Goal: Task Accomplishment & Management: Manage account settings

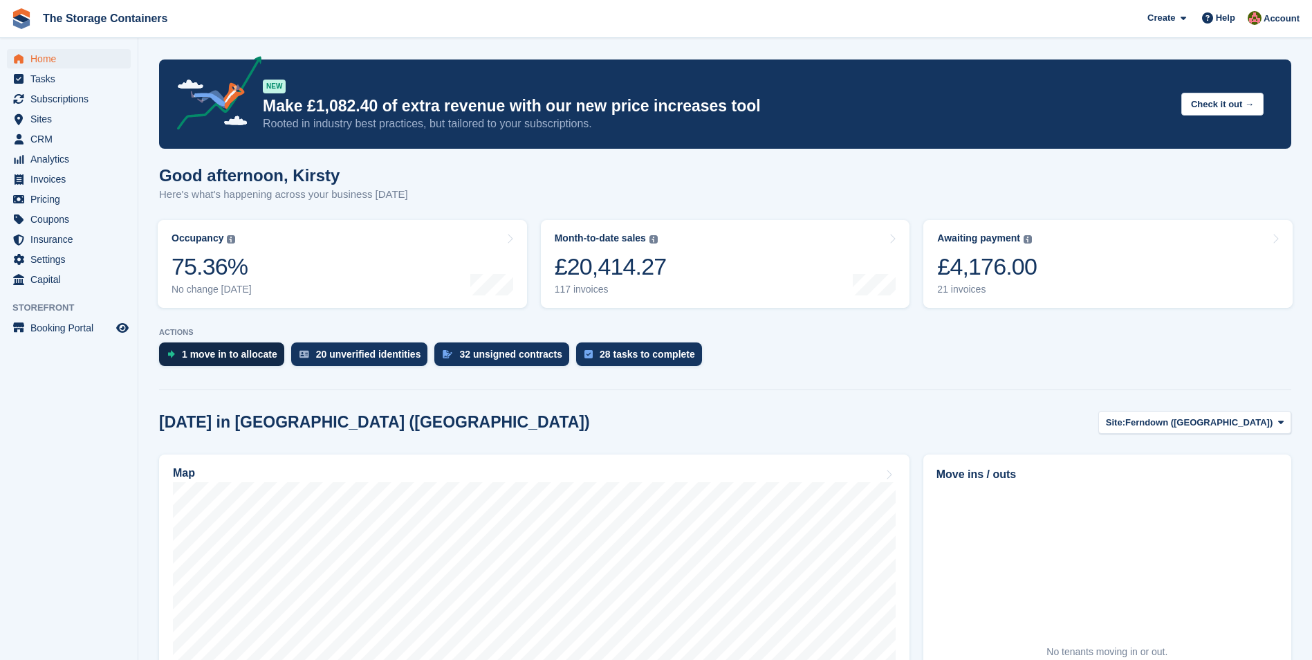
click at [209, 349] on div "1 move in to allocate" at bounding box center [229, 354] width 95 height 11
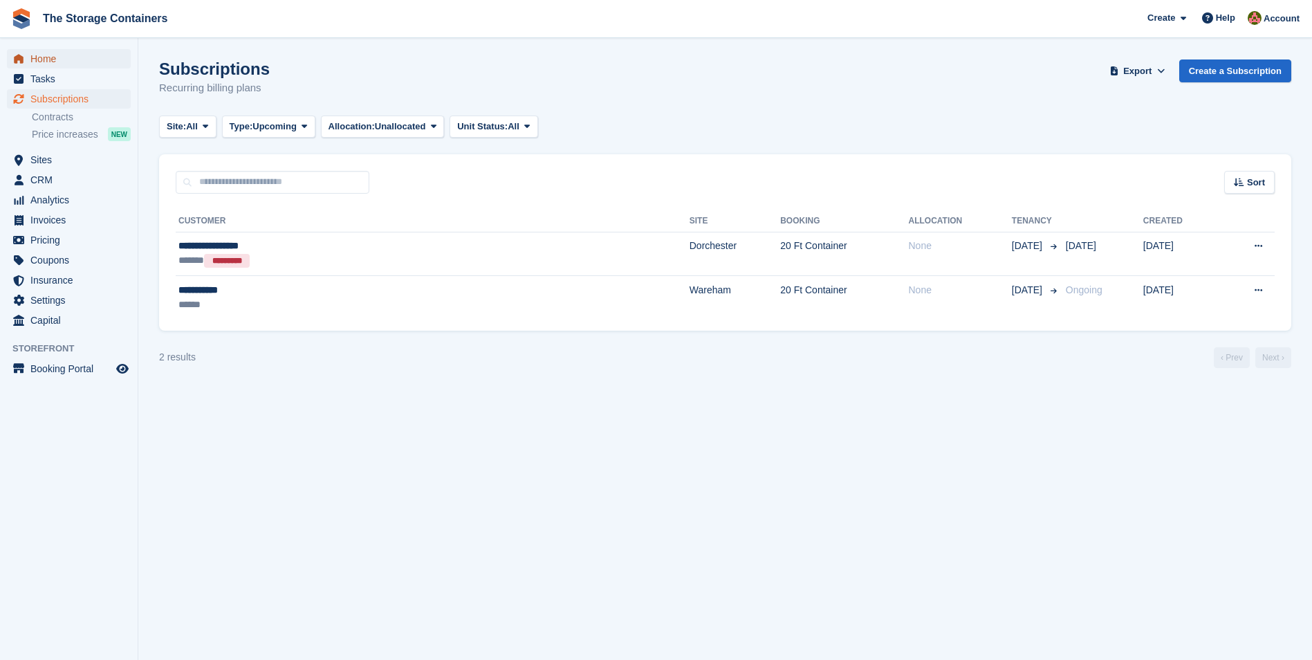
click at [91, 62] on span "Home" at bounding box center [71, 58] width 83 height 19
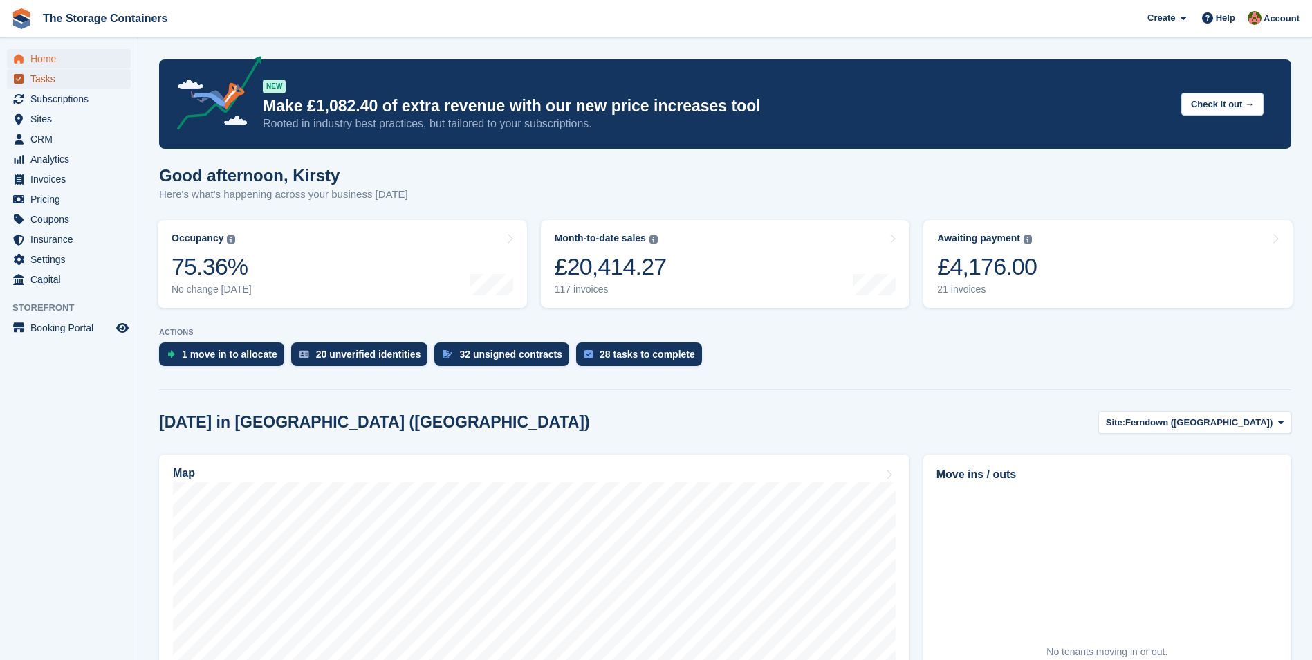
click at [71, 77] on span "Tasks" at bounding box center [71, 78] width 83 height 19
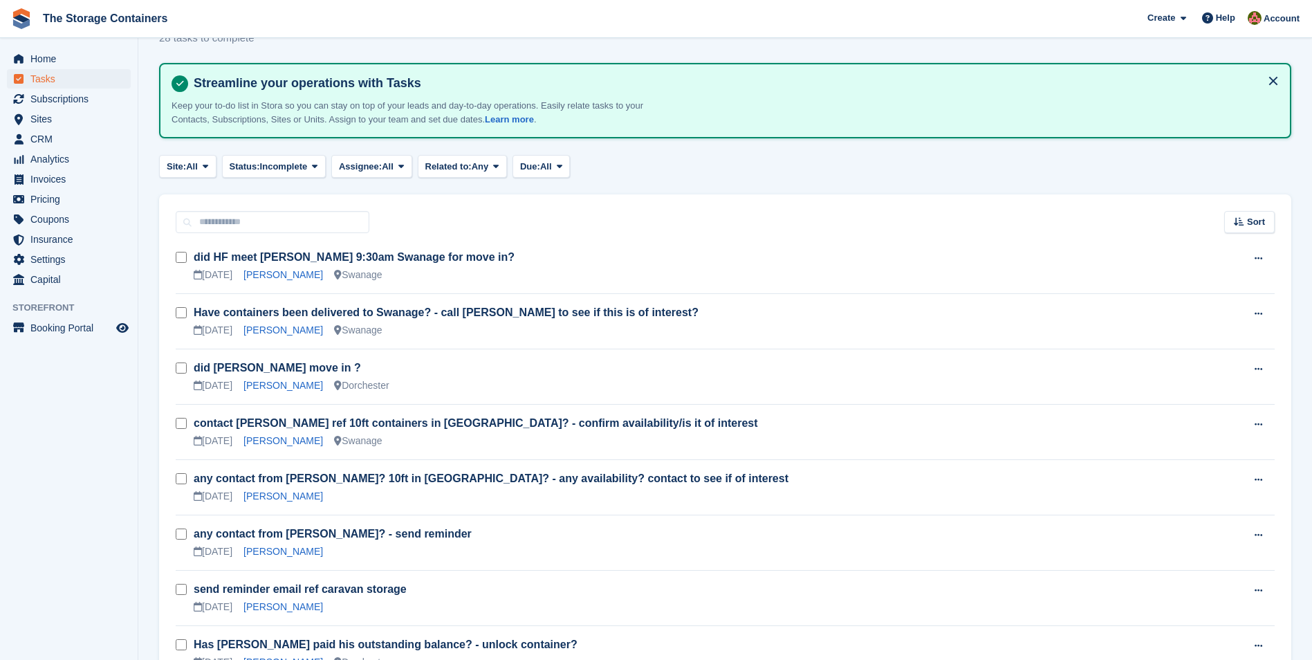
scroll to position [138, 0]
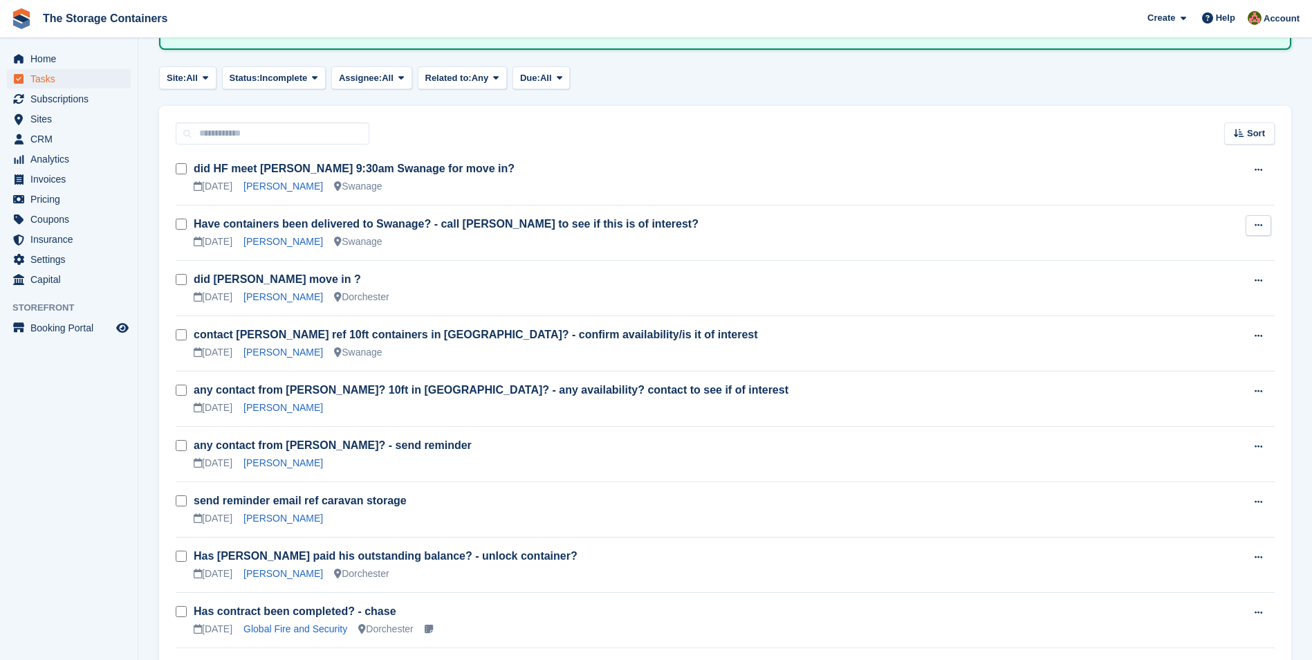
click at [1263, 222] on icon at bounding box center [1259, 225] width 8 height 9
click at [1175, 249] on p "Edit task" at bounding box center [1205, 253] width 120 height 18
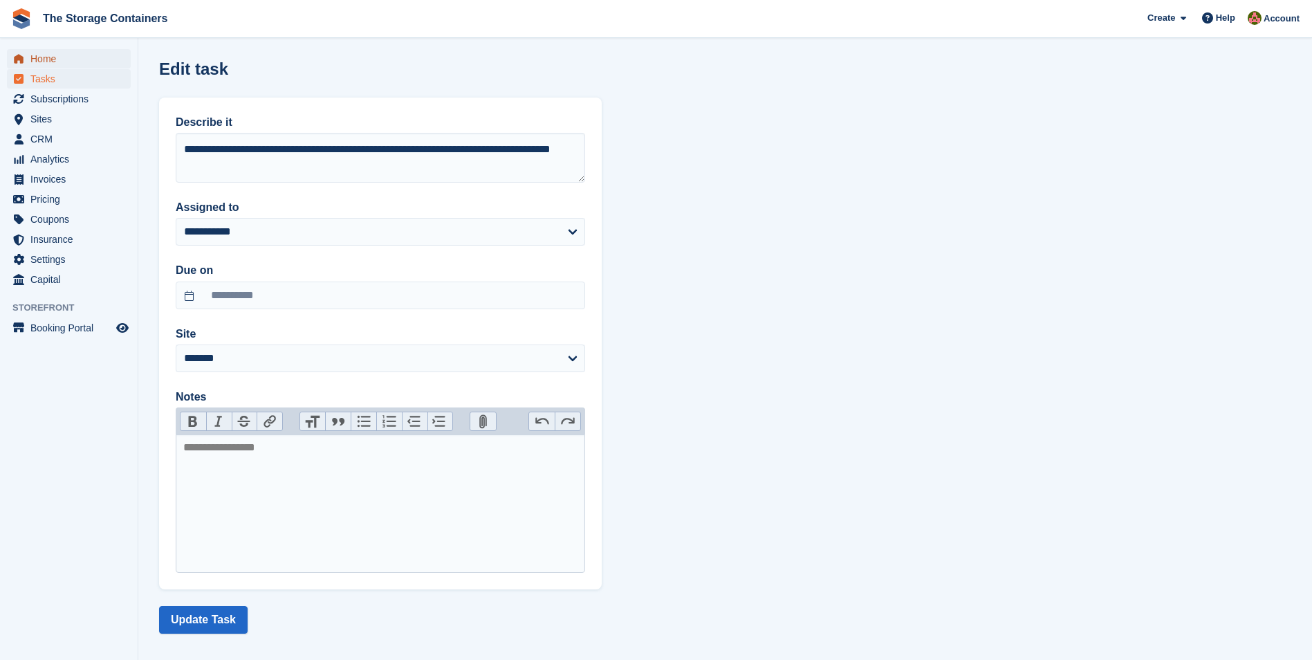
click at [46, 57] on span "Home" at bounding box center [71, 58] width 83 height 19
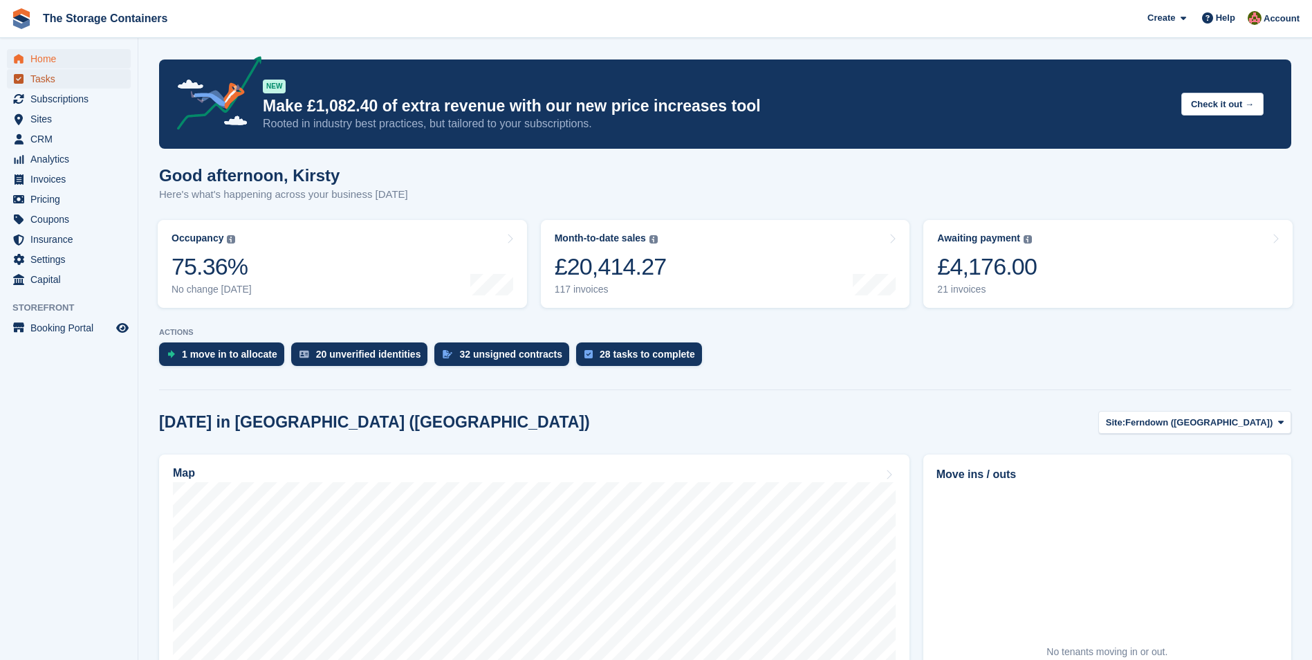
click at [45, 77] on span "Tasks" at bounding box center [71, 78] width 83 height 19
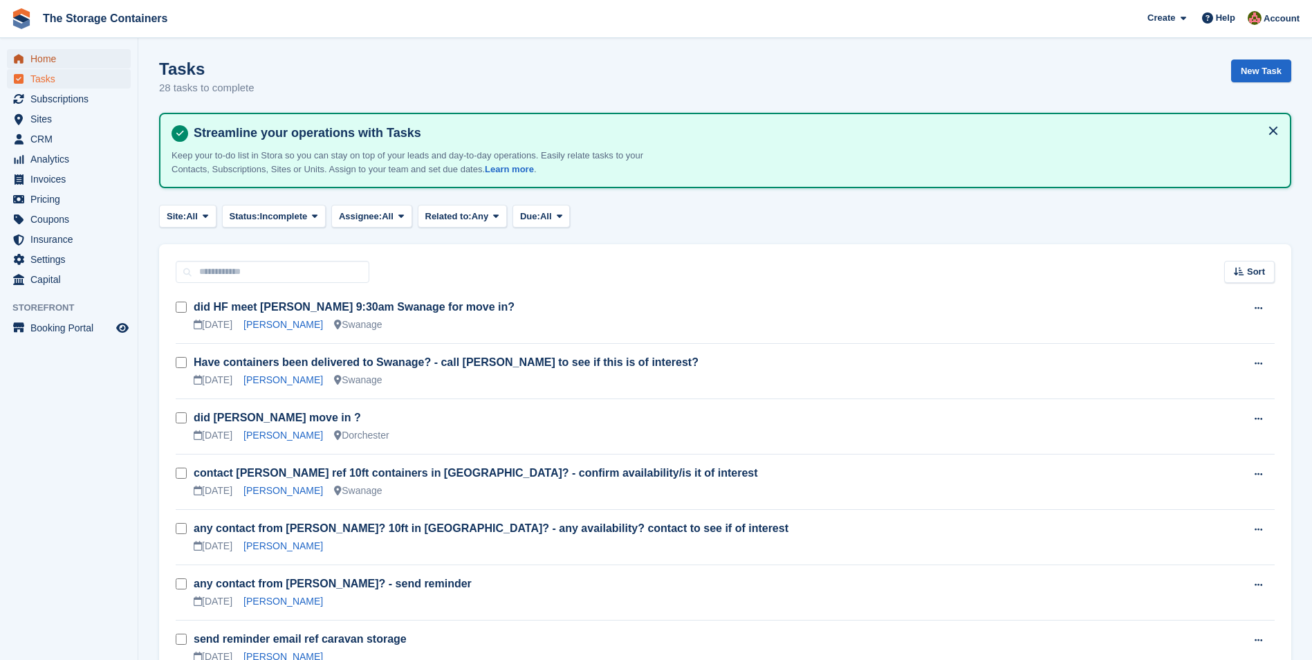
click at [74, 57] on span "Home" at bounding box center [71, 58] width 83 height 19
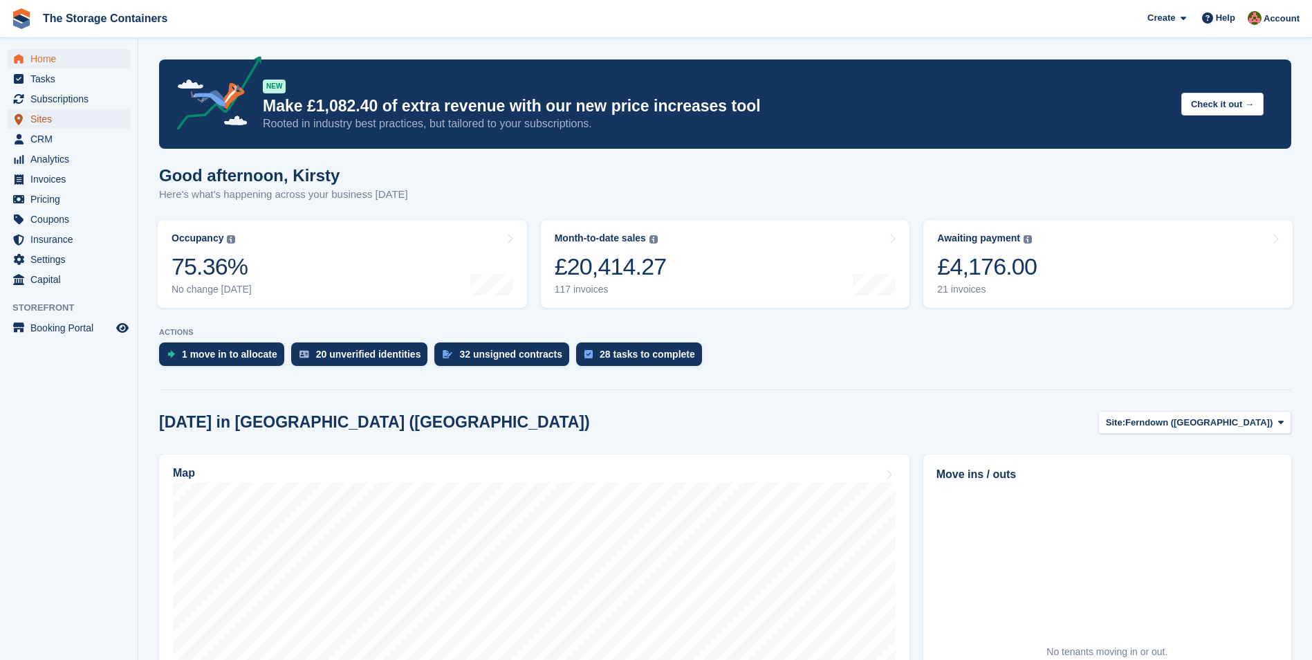
click at [78, 116] on span "Sites" at bounding box center [71, 118] width 83 height 19
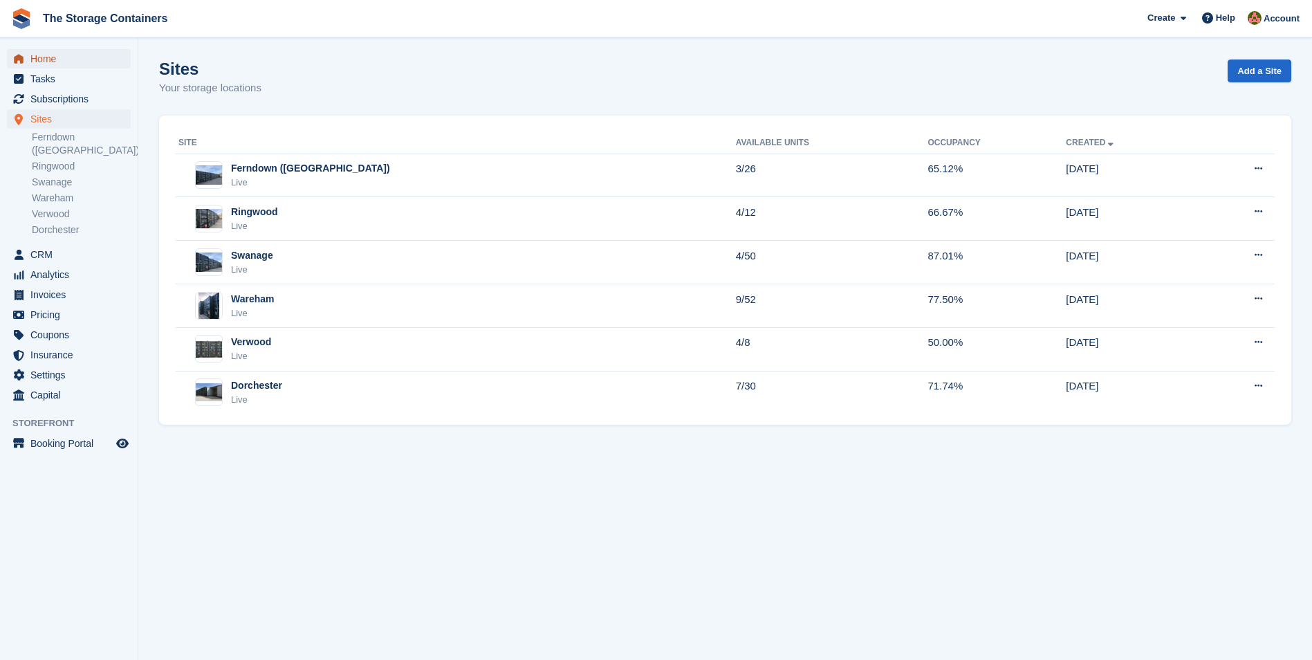
click at [71, 59] on span "Home" at bounding box center [71, 58] width 83 height 19
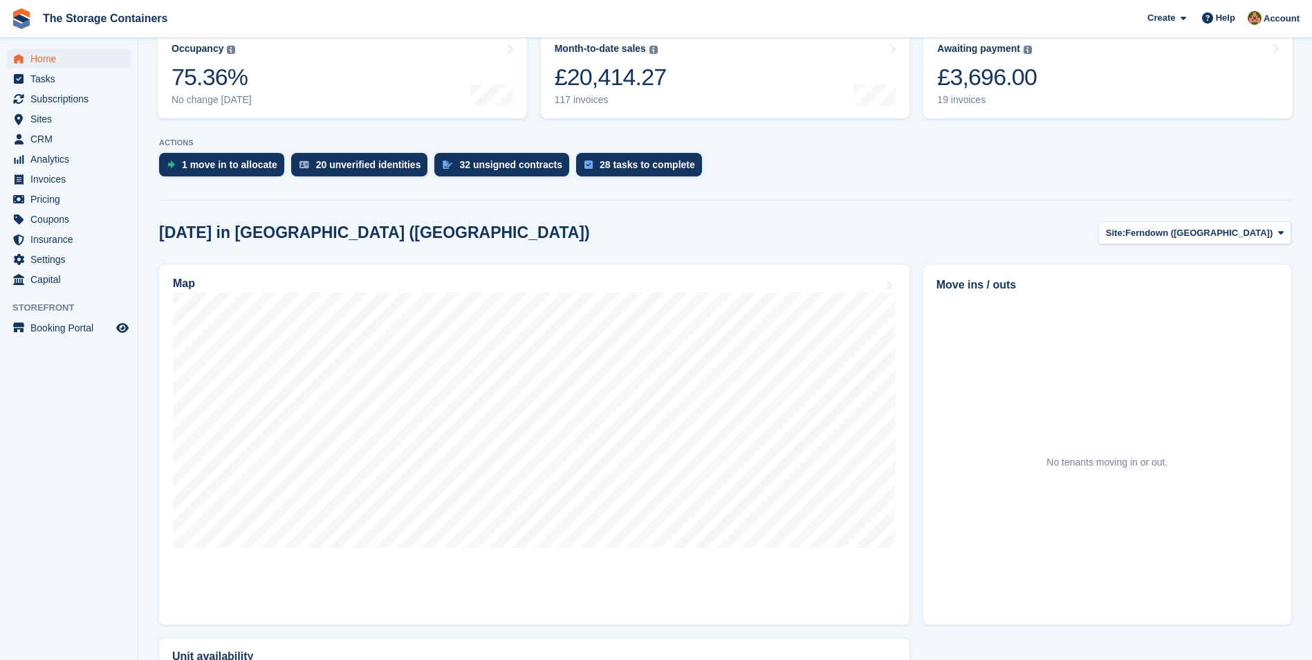
scroll to position [208, 0]
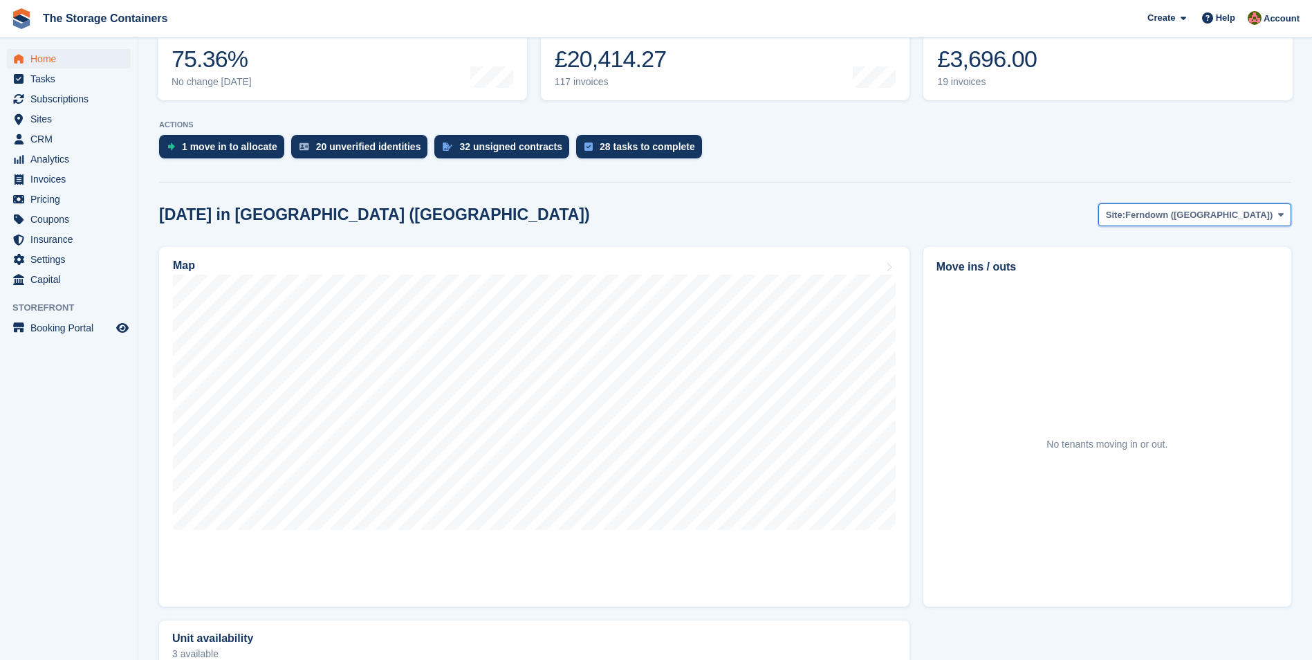
click at [1278, 214] on icon at bounding box center [1281, 214] width 6 height 9
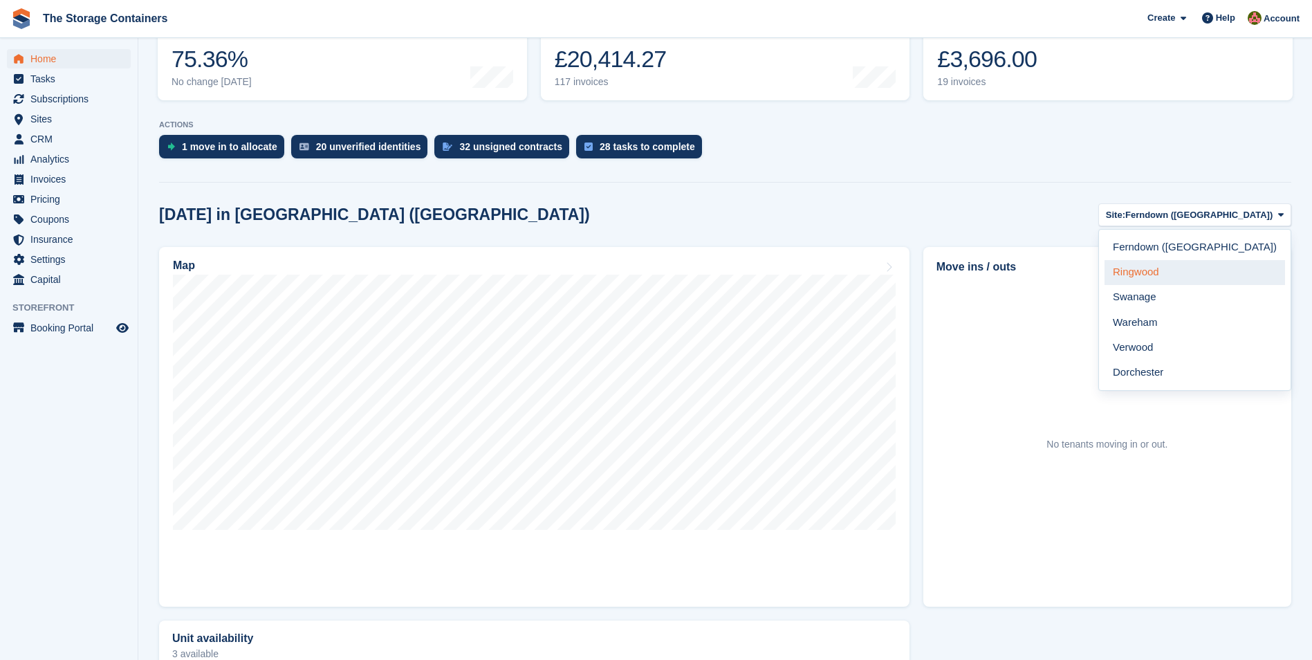
click at [1216, 275] on link "Ringwood" at bounding box center [1195, 272] width 181 height 25
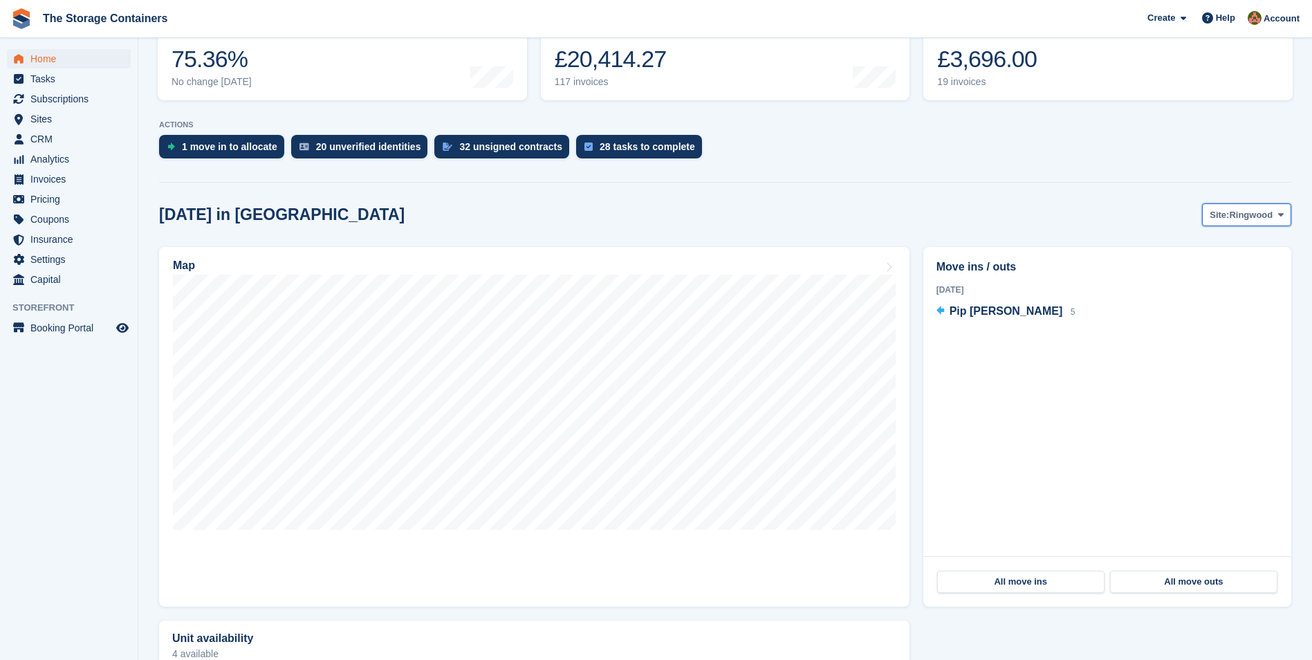
click at [1247, 216] on span "Ringwood" at bounding box center [1251, 215] width 44 height 14
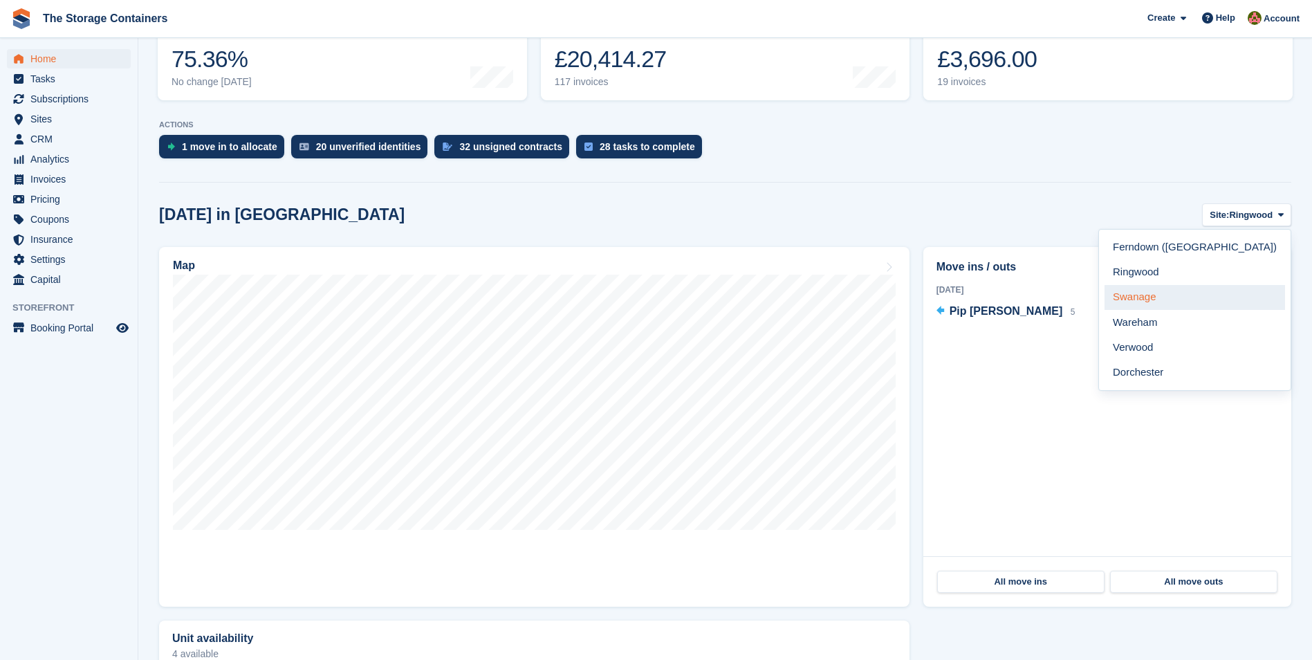
click at [1193, 297] on link "Swanage" at bounding box center [1195, 297] width 181 height 25
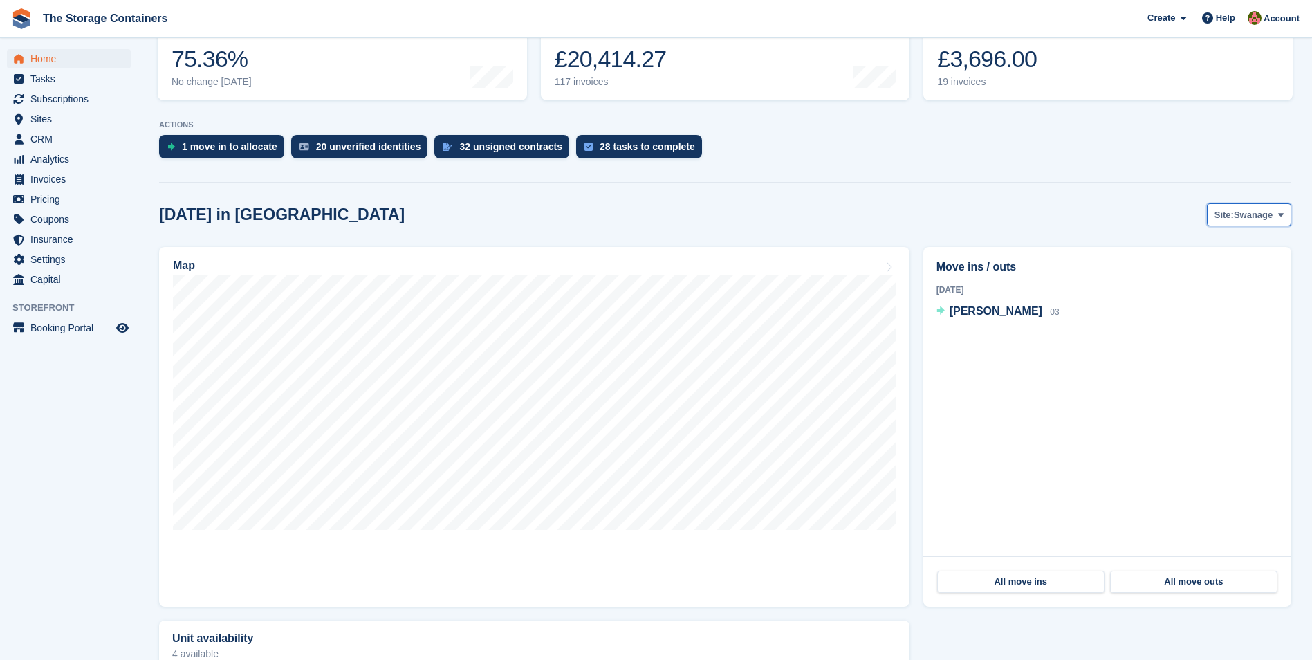
click at [1237, 219] on span "Swanage" at bounding box center [1253, 215] width 39 height 14
click at [1084, 190] on section "NEW Make £1,082.40 of extra revenue with our new price increases tool Rooted in…" at bounding box center [725, 299] width 1174 height 1015
click at [1238, 212] on span "Swanage" at bounding box center [1253, 215] width 39 height 14
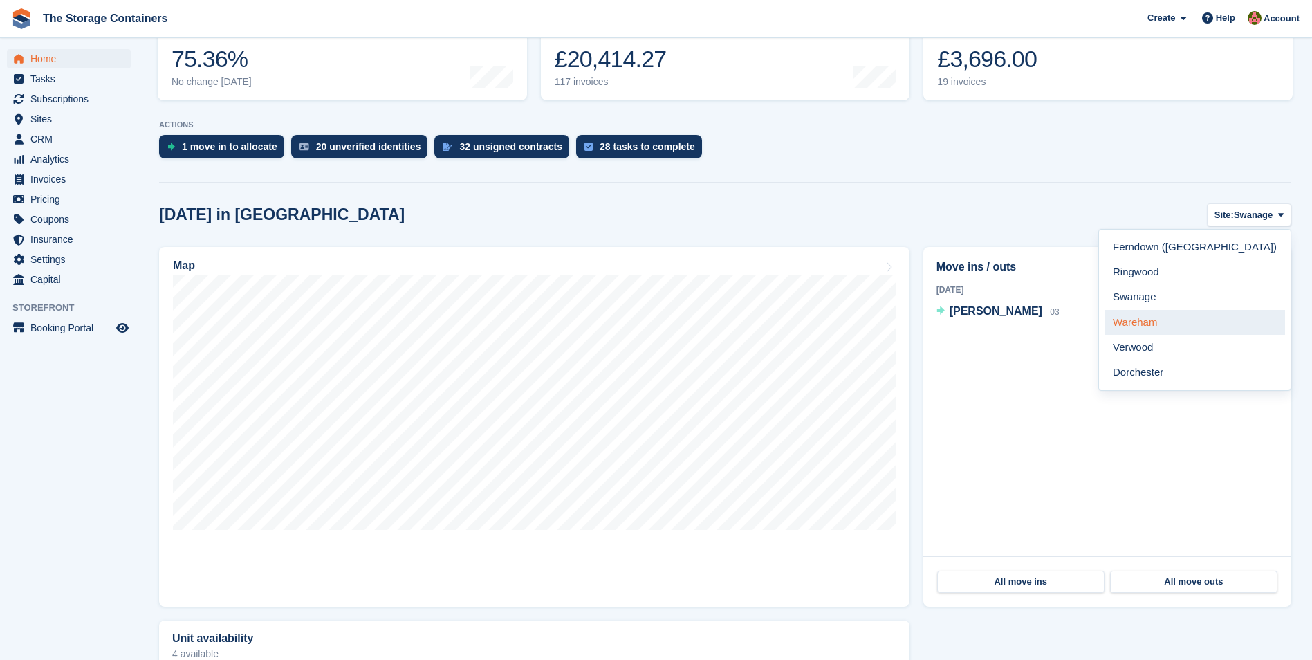
click at [1221, 316] on link "Wareham" at bounding box center [1195, 322] width 181 height 25
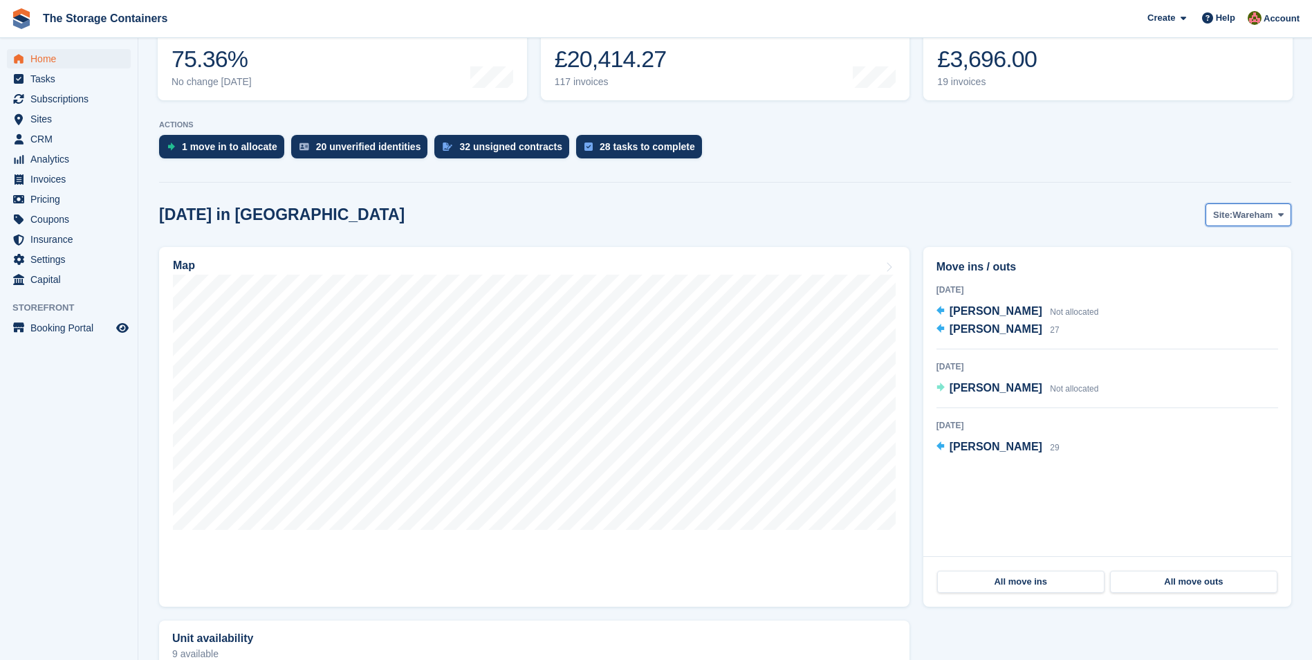
click at [1264, 214] on span "Wareham" at bounding box center [1253, 215] width 40 height 14
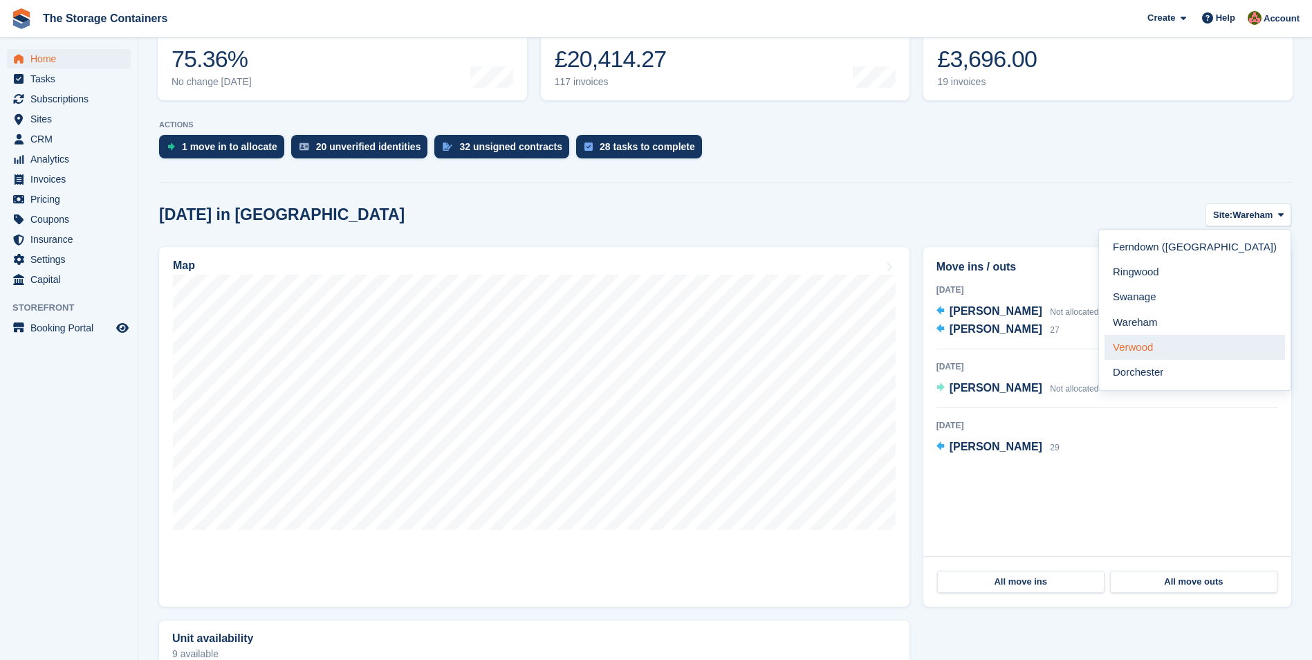
click at [1204, 346] on link "Verwood" at bounding box center [1195, 347] width 181 height 25
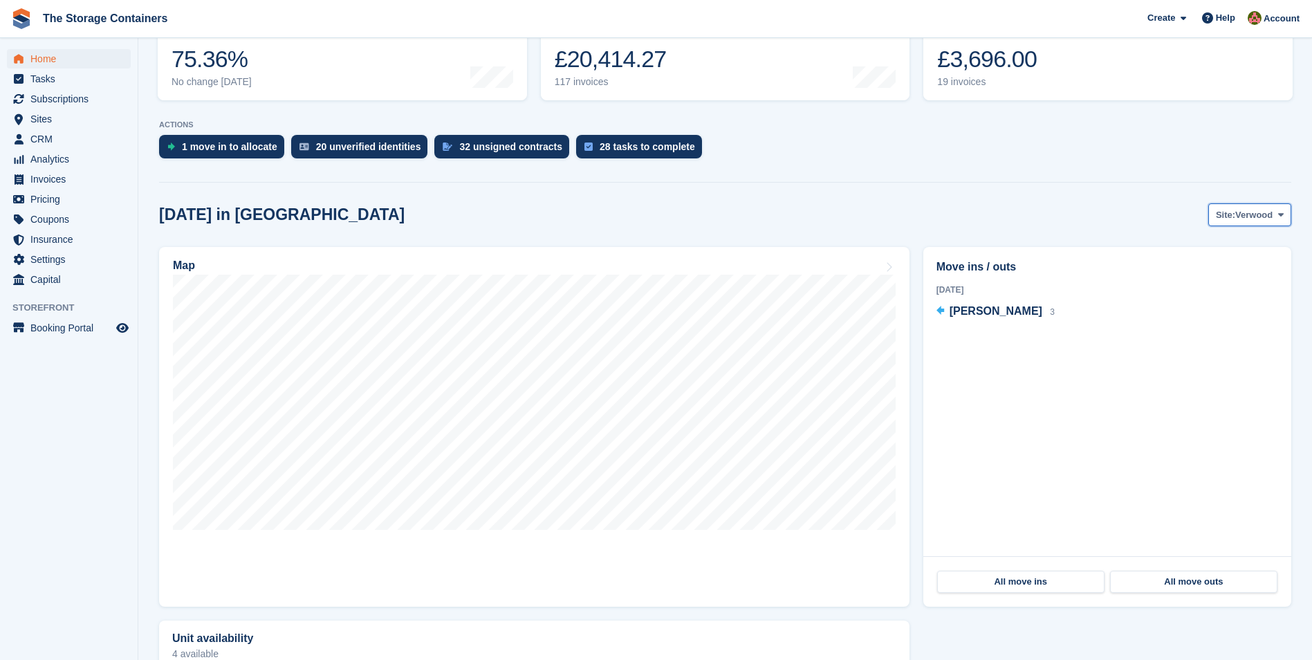
click at [1241, 221] on span "Verwood" at bounding box center [1254, 215] width 37 height 14
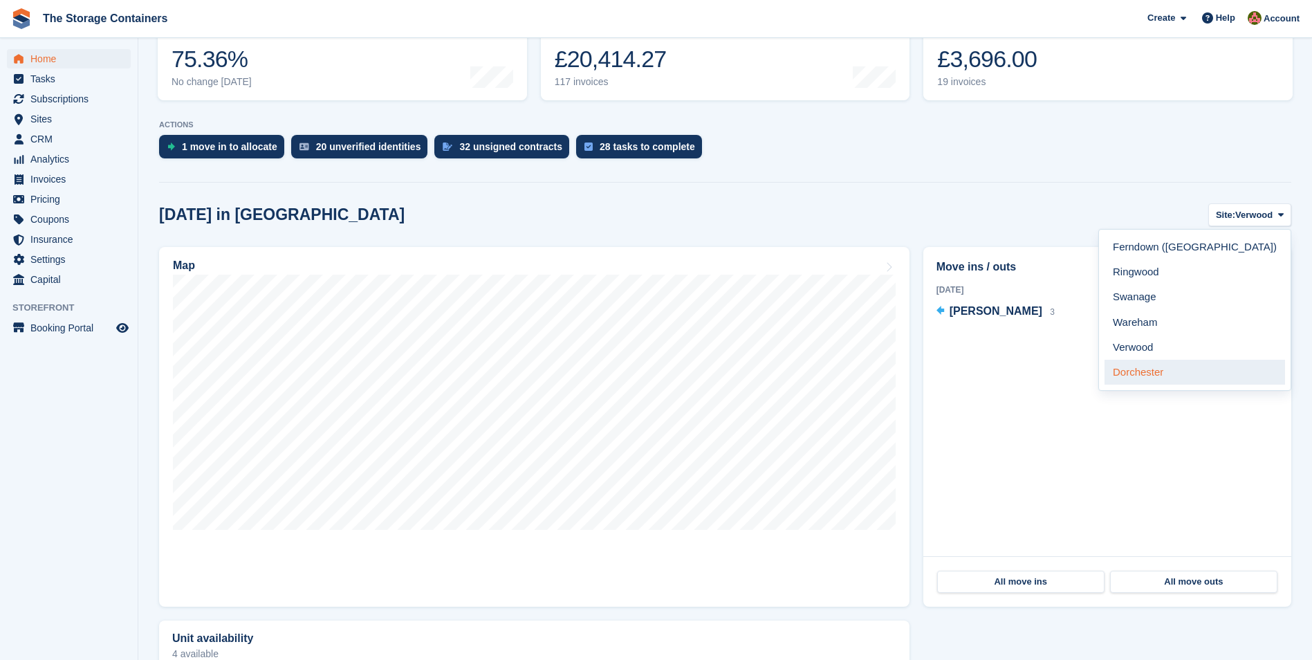
click at [1206, 378] on link "Dorchester" at bounding box center [1195, 372] width 181 height 25
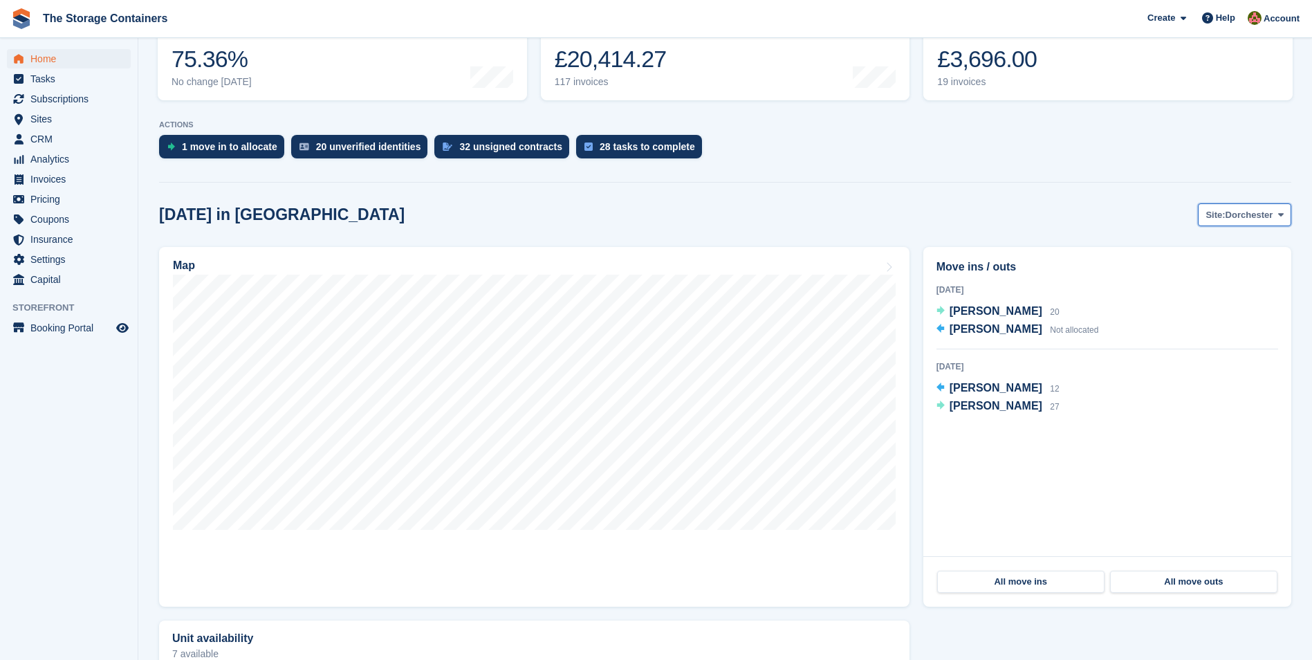
click at [1253, 217] on span "Dorchester" at bounding box center [1250, 215] width 48 height 14
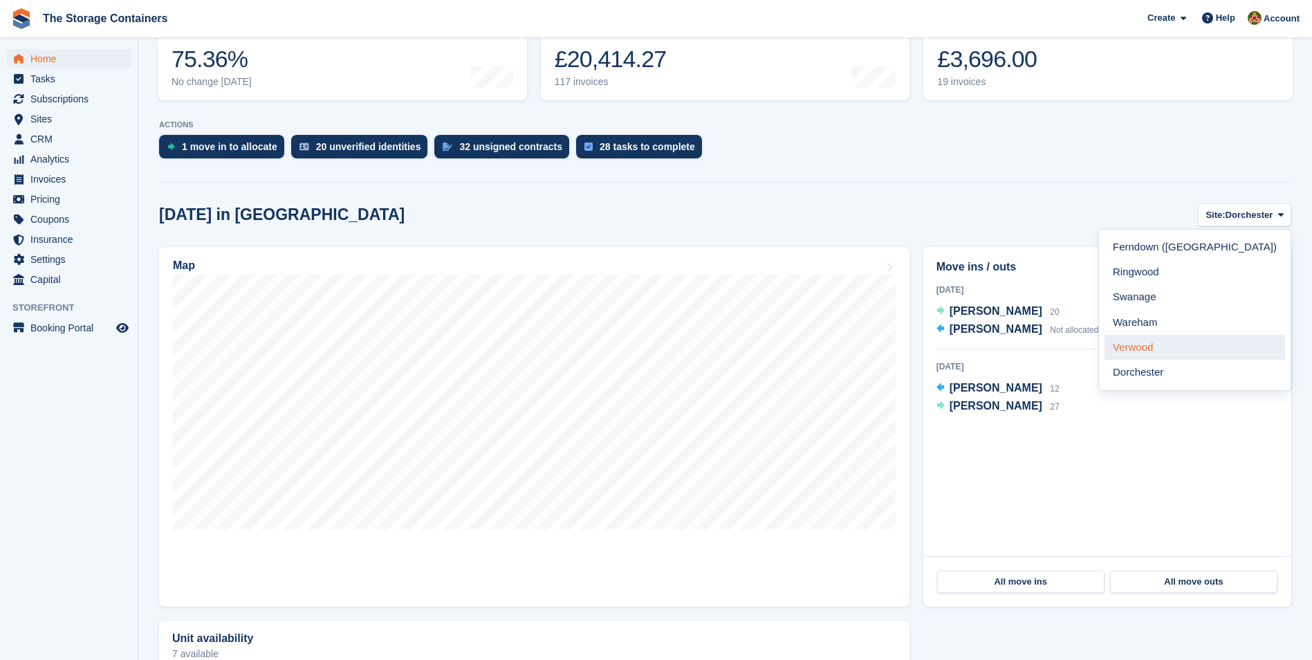
click at [1196, 347] on link "Verwood" at bounding box center [1195, 347] width 181 height 25
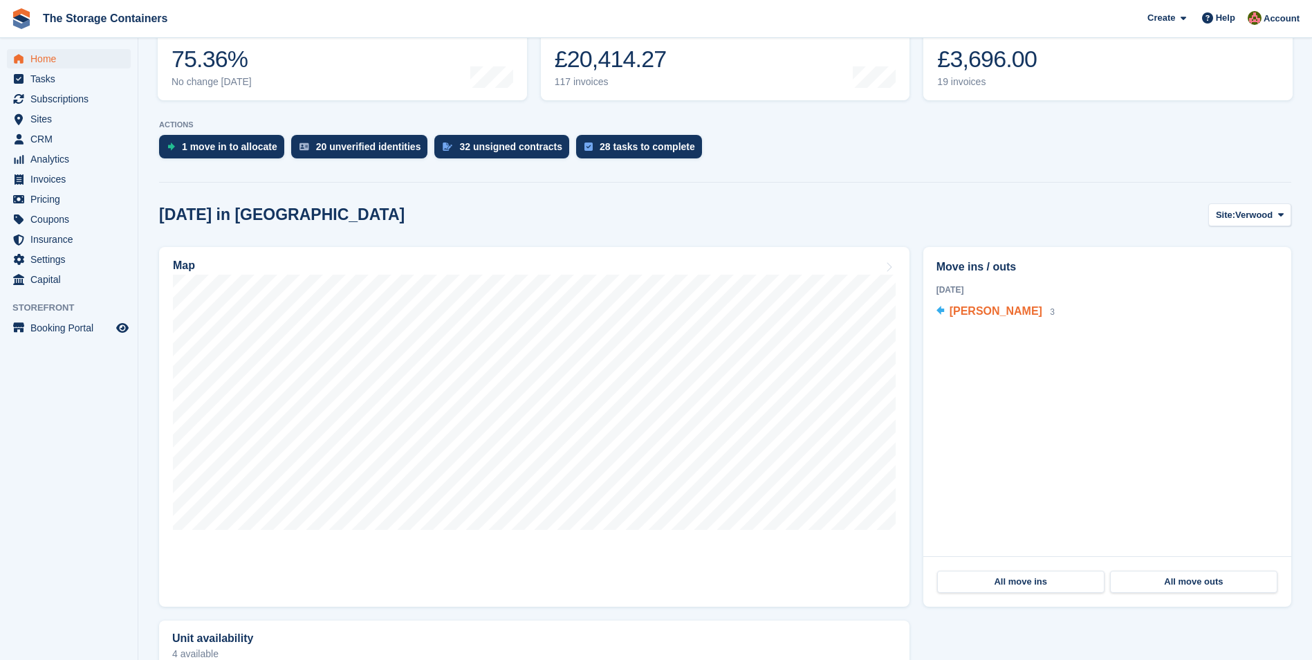
click at [973, 309] on span "Cara Roe" at bounding box center [996, 311] width 93 height 12
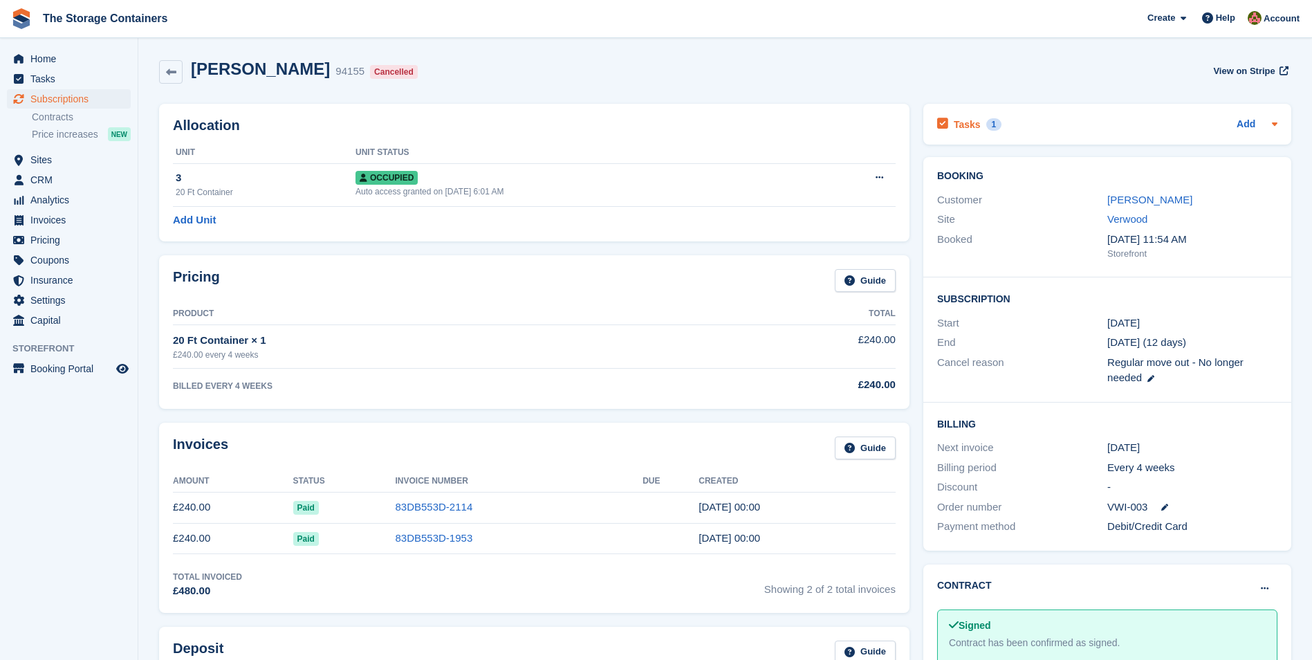
click at [1082, 119] on div "Tasks 1 Add" at bounding box center [1107, 124] width 340 height 19
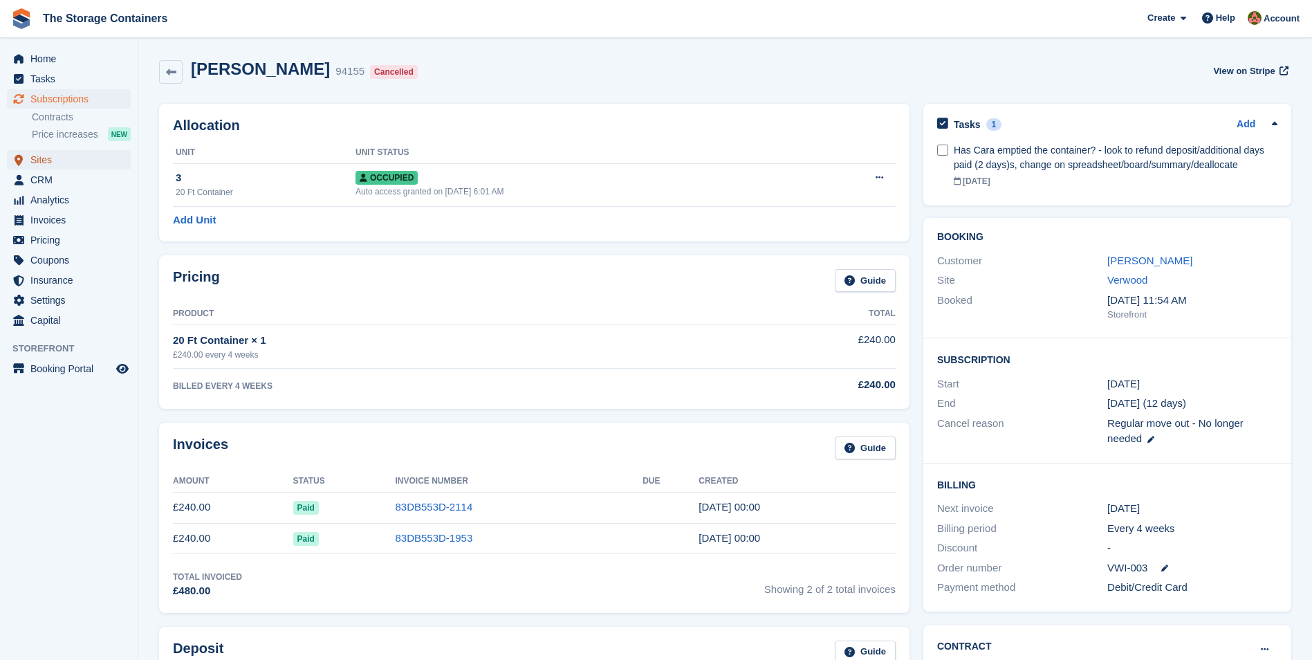
click at [64, 156] on span "Sites" at bounding box center [71, 159] width 83 height 19
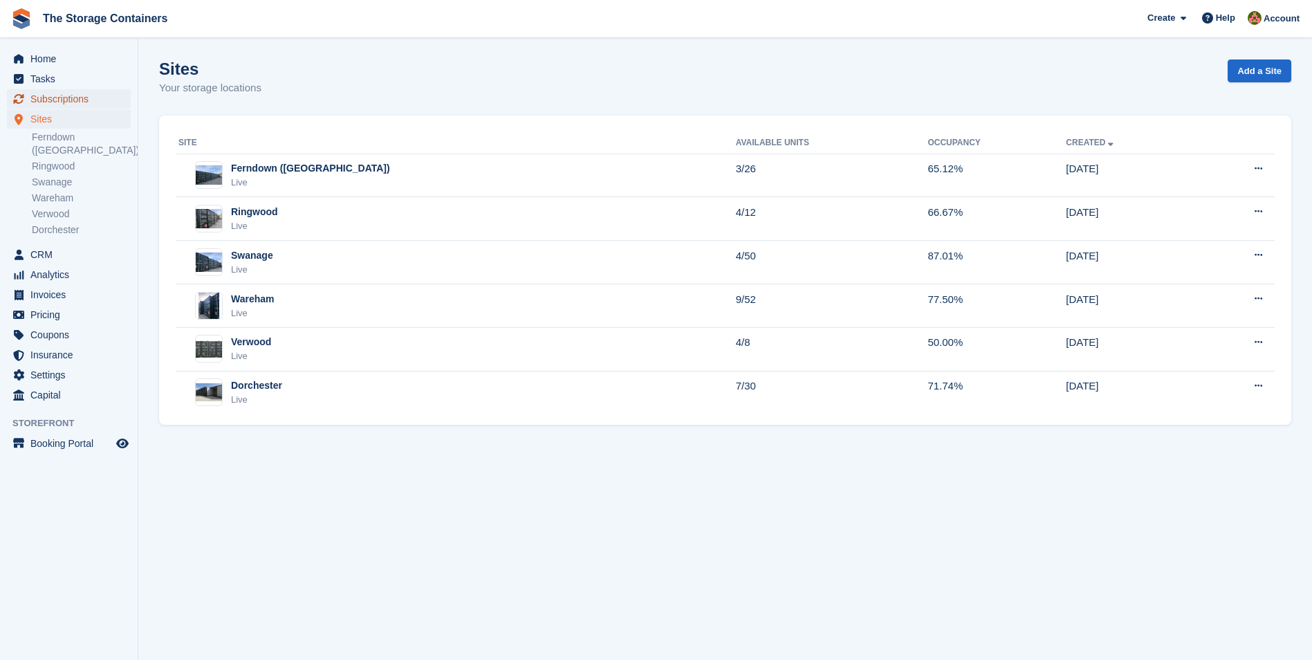
click at [103, 97] on span "Subscriptions" at bounding box center [71, 98] width 83 height 19
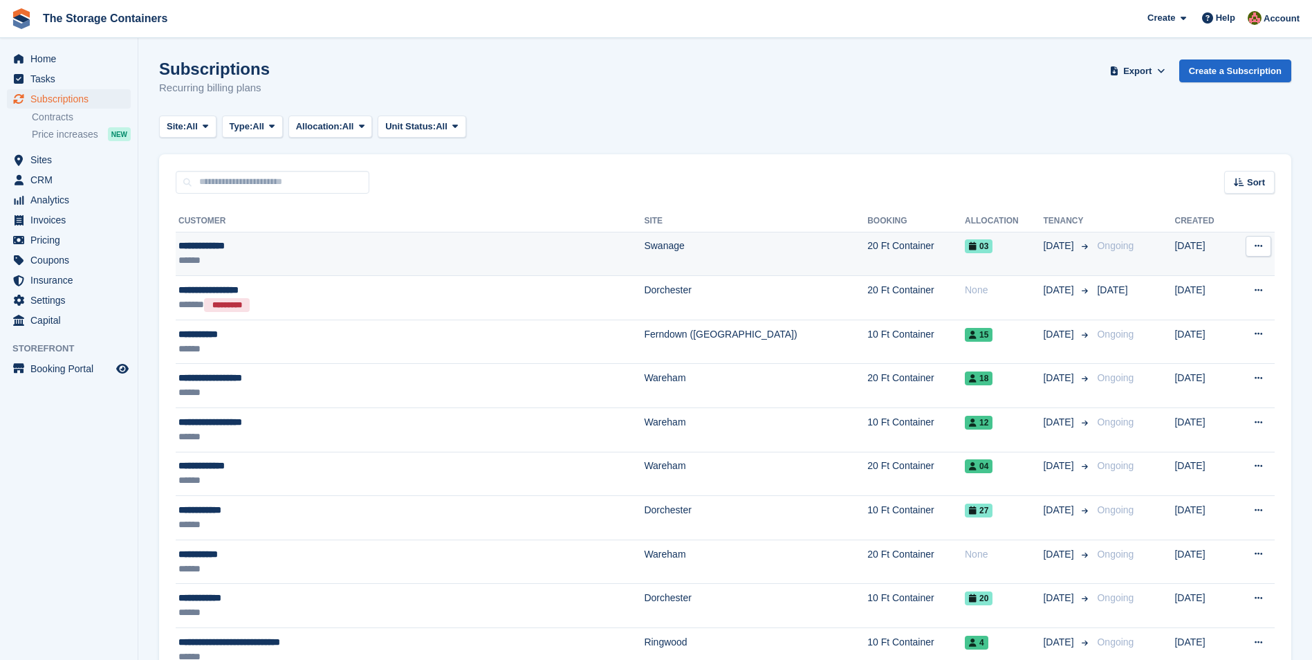
click at [294, 272] on td "**********" at bounding box center [410, 254] width 468 height 44
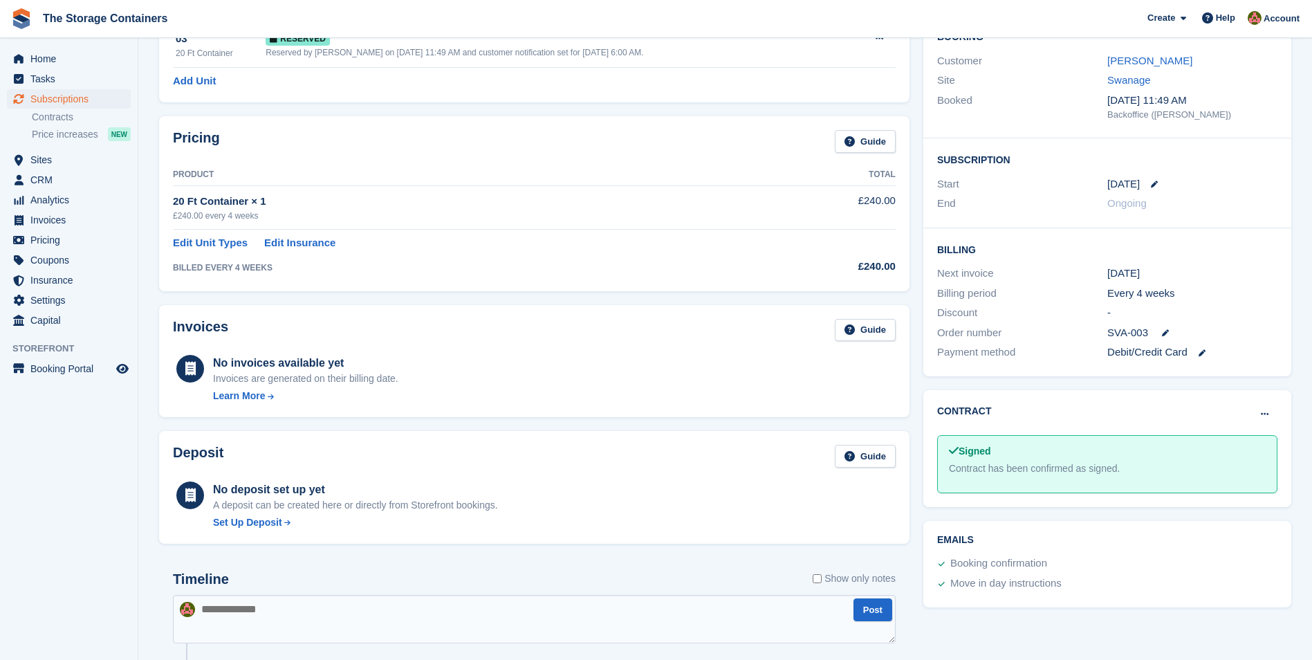
scroll to position [446, 0]
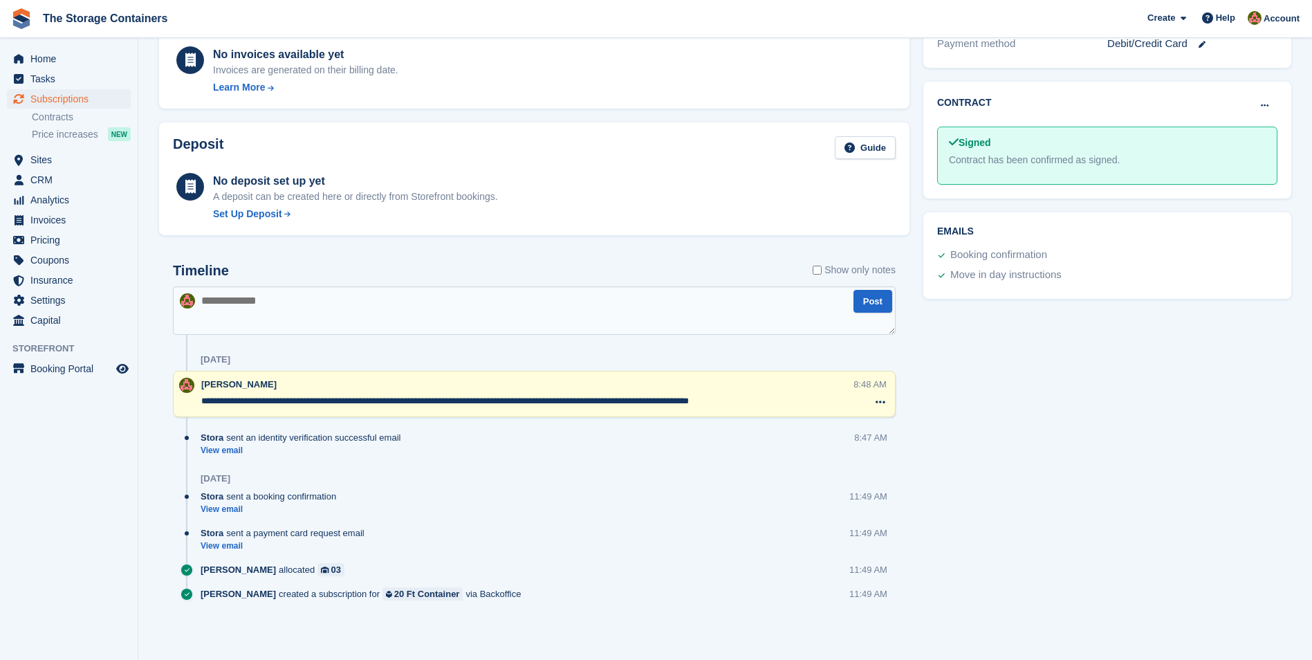
click at [329, 309] on textarea at bounding box center [534, 310] width 723 height 48
type textarea "**********"
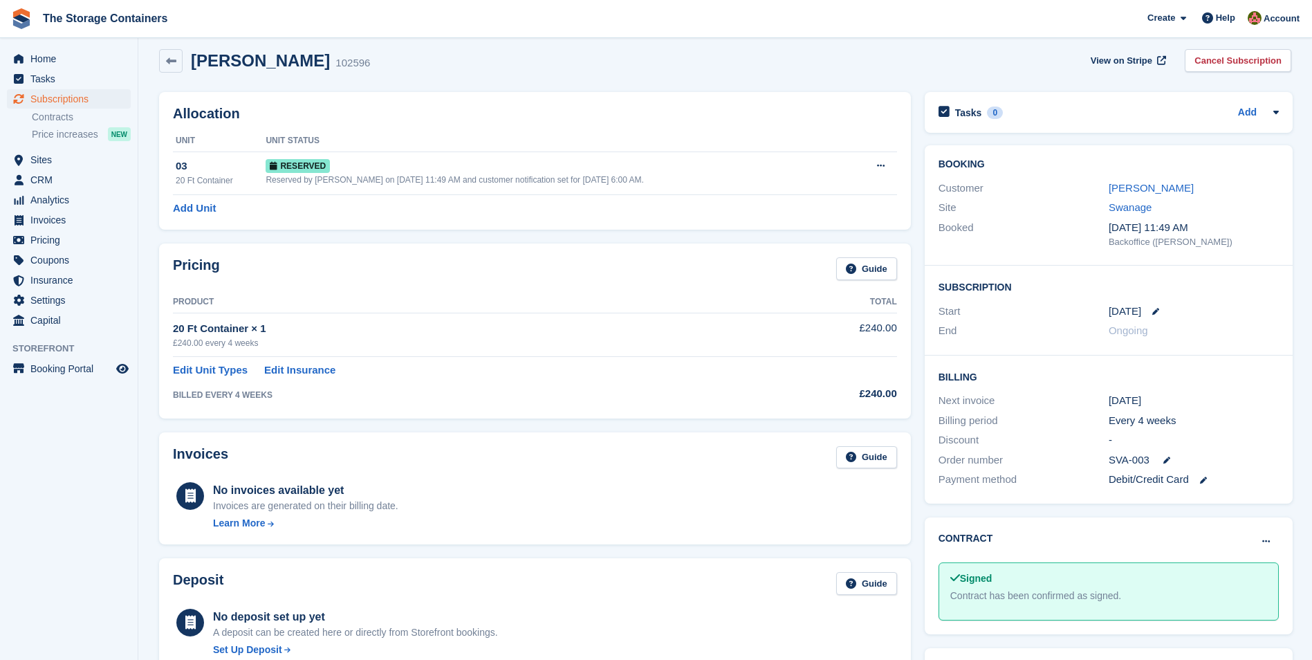
scroll to position [0, 0]
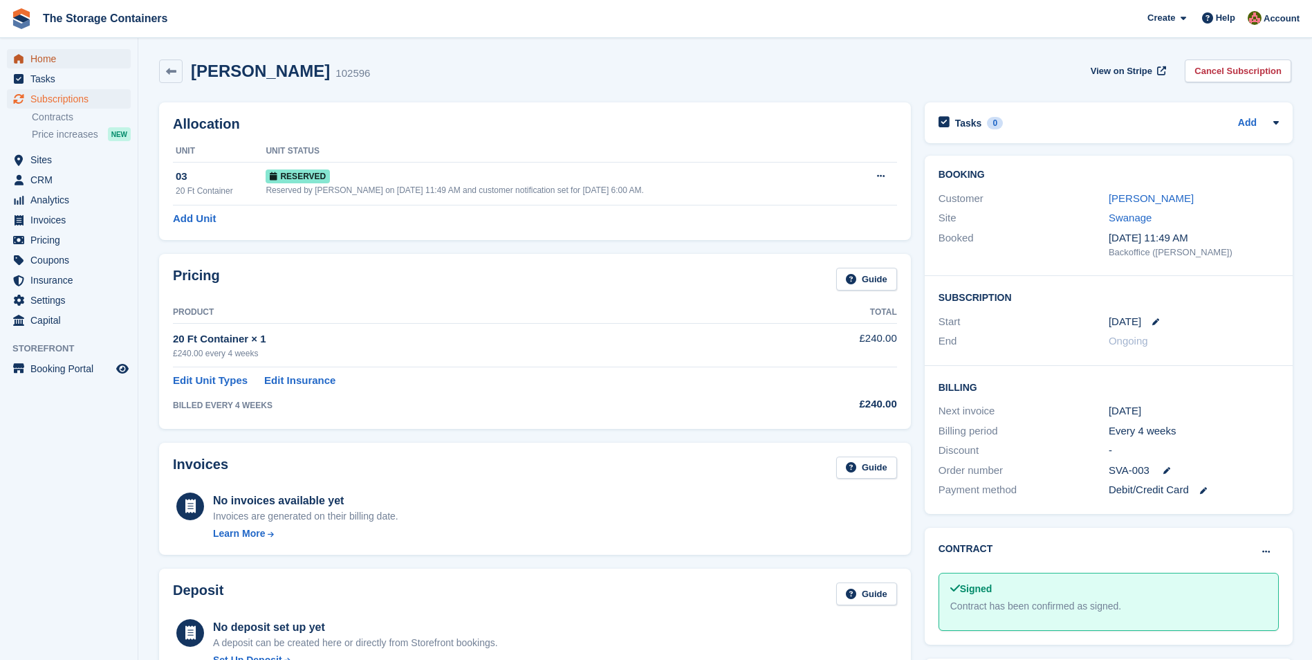
click at [89, 57] on span "Home" at bounding box center [71, 58] width 83 height 19
